Goal: Task Accomplishment & Management: Use online tool/utility

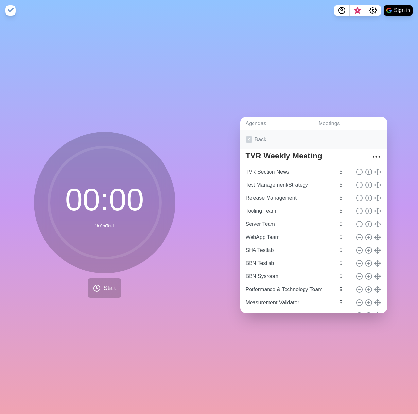
click at [246, 136] on icon at bounding box center [248, 139] width 7 height 7
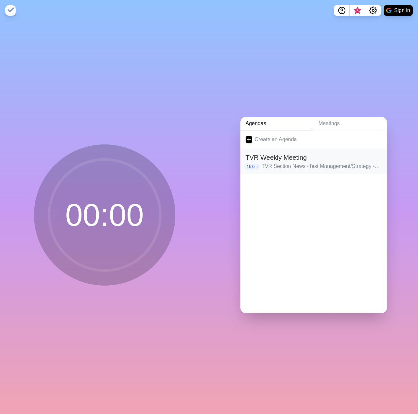
click at [276, 164] on p "TVR Section News • Test Management/Strategy • Release Management • Tooling Team…" at bounding box center [321, 166] width 120 height 8
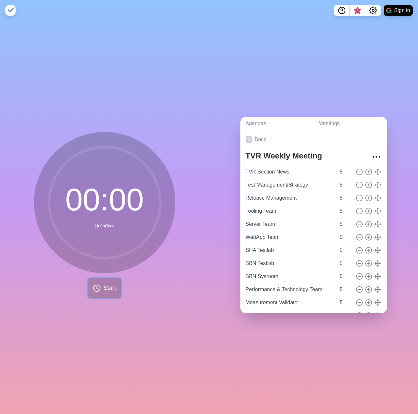
click at [107, 284] on span "Start" at bounding box center [109, 288] width 12 height 9
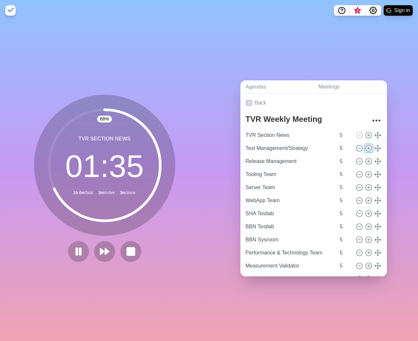
click at [365, 146] on icon at bounding box center [368, 148] width 7 height 7
type input "Test Management/Strategy"
type input "Release Management"
type input "Tooling Team"
type input "Server Team"
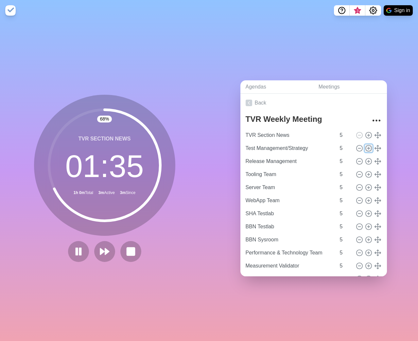
type input "WebApp Team"
type input "SHA Testlab"
type input "BBN Testlab"
type input "BBN Sysroom"
type input "Performance & Technology Team"
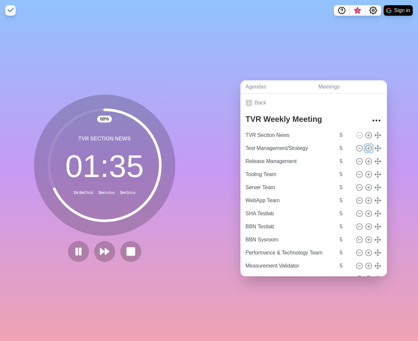
type input "Measurement Validator"
click at [358, 148] on line at bounding box center [359, 148] width 2 height 0
type input "Release Management"
type input "Tooling Team"
type input "Server Team"
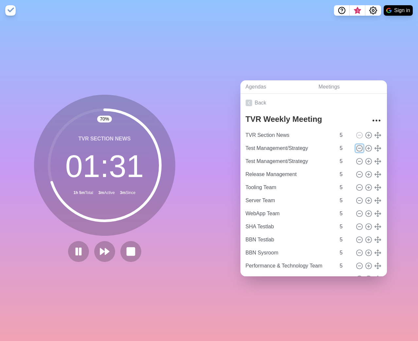
type input "WebApp Team"
type input "SHA Testlab"
type input "BBN Testlab"
type input "BBN Sysroom"
type input "Performance & Technology Team"
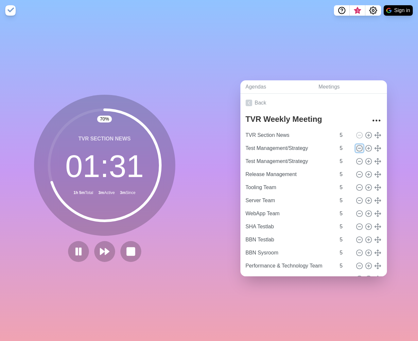
type input "Measurement Validator"
type input "(various topics)"
click at [343, 143] on input "6" at bounding box center [345, 148] width 16 height 13
type input "7"
click at [343, 143] on input "7" at bounding box center [345, 148] width 16 height 13
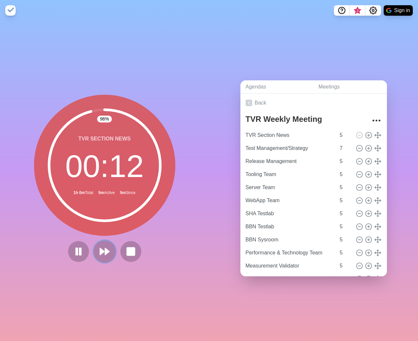
click at [105, 249] on polygon at bounding box center [107, 251] width 4 height 7
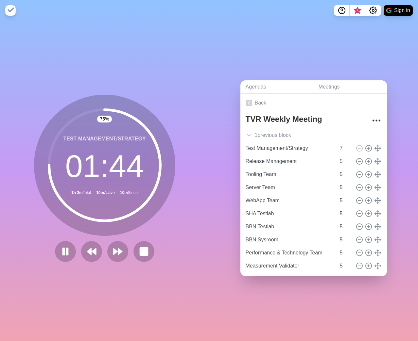
click at [57, 56] on div "75 % Test Management/Strategy 01 : 44 1h 2m Total 10m Active 10m Since" at bounding box center [104, 181] width 209 height 320
click at [142, 251] on rect at bounding box center [144, 251] width 8 height 8
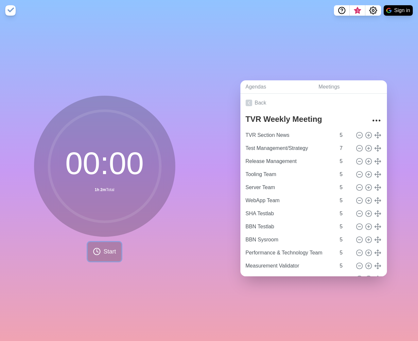
click at [100, 249] on button "Start" at bounding box center [104, 251] width 33 height 19
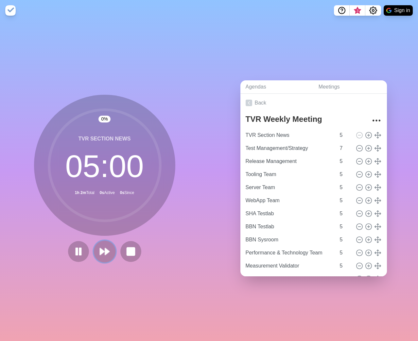
click at [105, 248] on polygon at bounding box center [107, 251] width 4 height 7
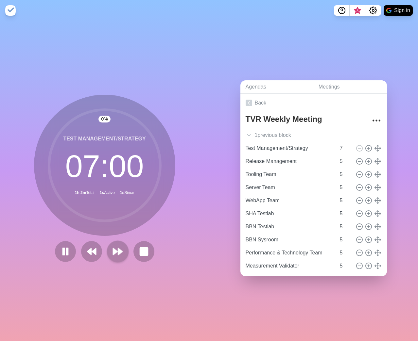
click at [103, 248] on div at bounding box center [104, 251] width 105 height 21
click at [113, 249] on polygon at bounding box center [115, 251] width 4 height 7
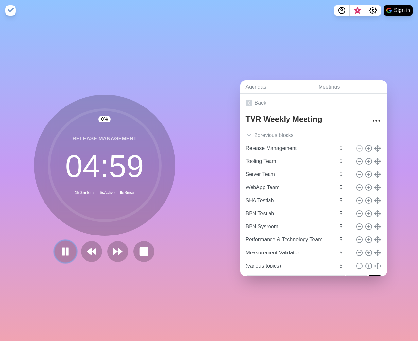
click at [66, 250] on rect at bounding box center [67, 251] width 2 height 7
